Goal: Find specific page/section: Find specific page/section

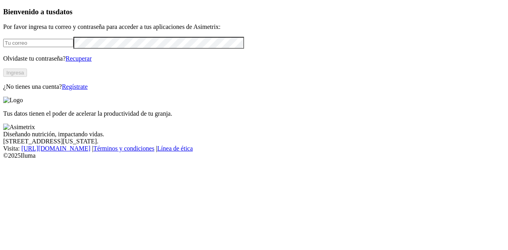
type input "[EMAIL_ADDRESS][DOMAIN_NAME]"
click at [27, 77] on button "Ingresa" at bounding box center [15, 73] width 24 height 8
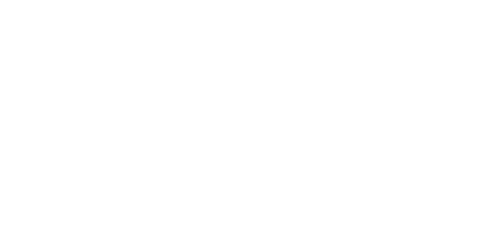
drag, startPoint x: 202, startPoint y: 105, endPoint x: 486, endPoint y: 181, distance: 294.2
drag, startPoint x: 196, startPoint y: 105, endPoint x: 416, endPoint y: 165, distance: 227.9
